Goal: Task Accomplishment & Management: Use online tool/utility

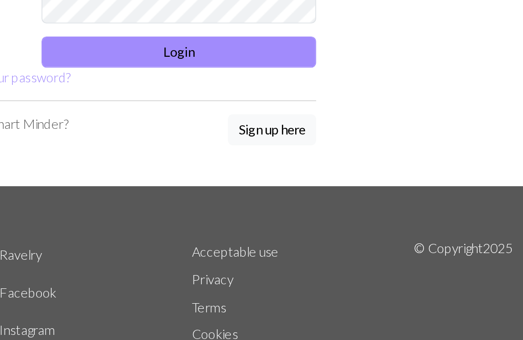
type input "[EMAIL_ADDRESS][DOMAIN_NAME]"
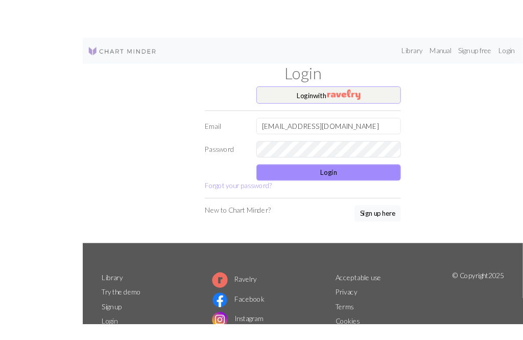
scroll to position [45, 0]
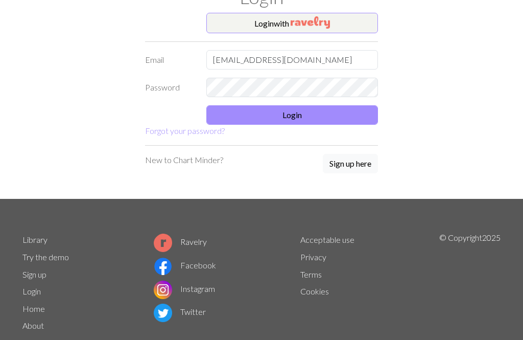
click at [297, 111] on button "Login" at bounding box center [292, 114] width 172 height 19
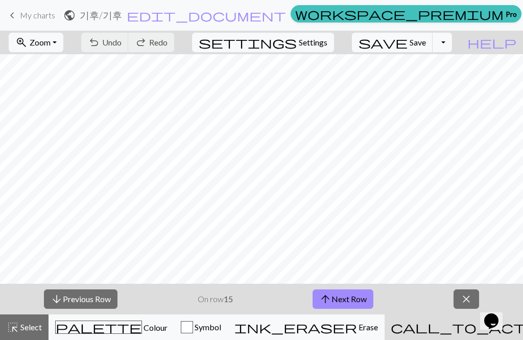
click at [51, 40] on span "Zoom" at bounding box center [40, 42] width 21 height 10
click at [47, 39] on button "zoom_in Zoom Zoom" at bounding box center [36, 42] width 55 height 19
click at [42, 122] on button "50%" at bounding box center [49, 122] width 81 height 16
click at [356, 297] on button "arrow_upward Next Row" at bounding box center [342, 298] width 61 height 19
click at [353, 302] on button "arrow_upward Next Row" at bounding box center [342, 298] width 61 height 19
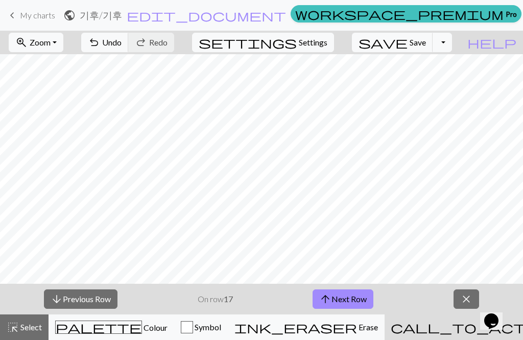
click at [353, 295] on button "arrow_upward Next Row" at bounding box center [342, 298] width 61 height 19
click at [357, 290] on button "arrow_upward Next Row" at bounding box center [342, 298] width 61 height 19
click at [354, 292] on button "arrow_upward Next Row" at bounding box center [342, 298] width 61 height 19
click at [353, 294] on button "arrow_upward Next Row" at bounding box center [342, 298] width 61 height 19
click at [355, 290] on button "arrow_upward Next Row" at bounding box center [342, 298] width 61 height 19
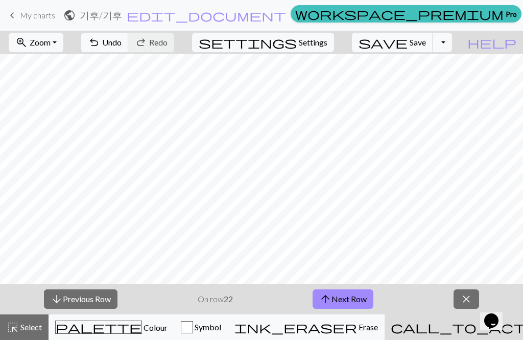
click at [359, 293] on button "arrow_upward Next Row" at bounding box center [342, 298] width 61 height 19
click at [357, 298] on button "arrow_upward Next Row" at bounding box center [342, 298] width 61 height 19
click at [357, 297] on button "arrow_upward Next Row" at bounding box center [342, 298] width 61 height 19
click at [355, 293] on button "arrow_upward Next Row" at bounding box center [342, 298] width 61 height 19
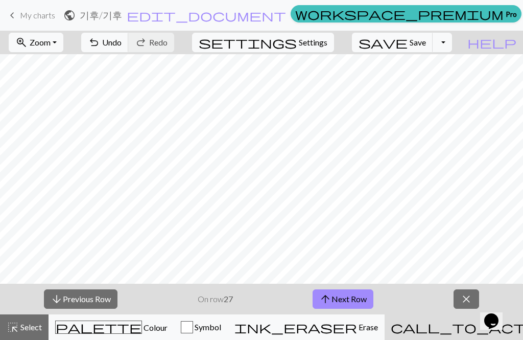
click at [354, 293] on button "arrow_upward Next Row" at bounding box center [342, 298] width 61 height 19
click at [354, 292] on button "arrow_upward Next Row" at bounding box center [342, 298] width 61 height 19
click at [356, 290] on button "arrow_upward Next Row" at bounding box center [342, 298] width 61 height 19
click at [341, 289] on button "arrow_upward Next Row" at bounding box center [342, 298] width 61 height 19
click at [350, 290] on button "arrow_upward Next Row" at bounding box center [342, 298] width 61 height 19
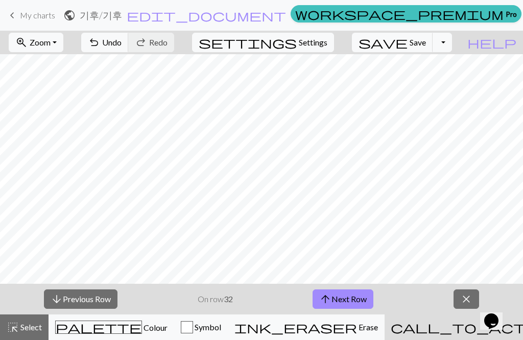
click at [366, 301] on button "arrow_upward Next Row" at bounding box center [342, 298] width 61 height 19
click at [344, 295] on button "arrow_upward Next Row" at bounding box center [342, 298] width 61 height 19
click at [350, 294] on button "arrow_upward Next Row" at bounding box center [342, 298] width 61 height 19
click at [348, 296] on button "arrow_upward Next Row" at bounding box center [342, 298] width 61 height 19
